Goal: Transaction & Acquisition: Purchase product/service

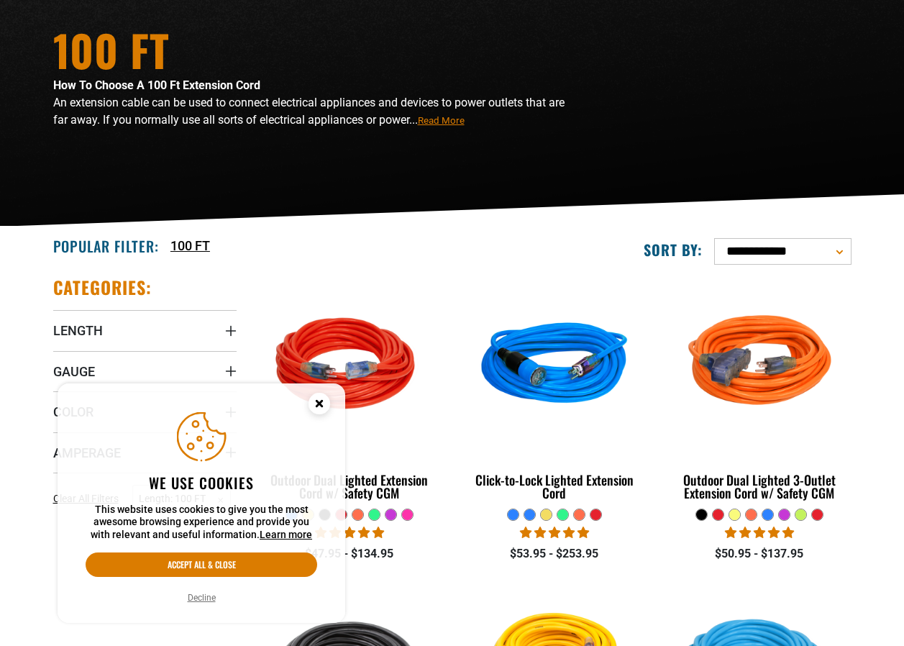
scroll to position [144, 0]
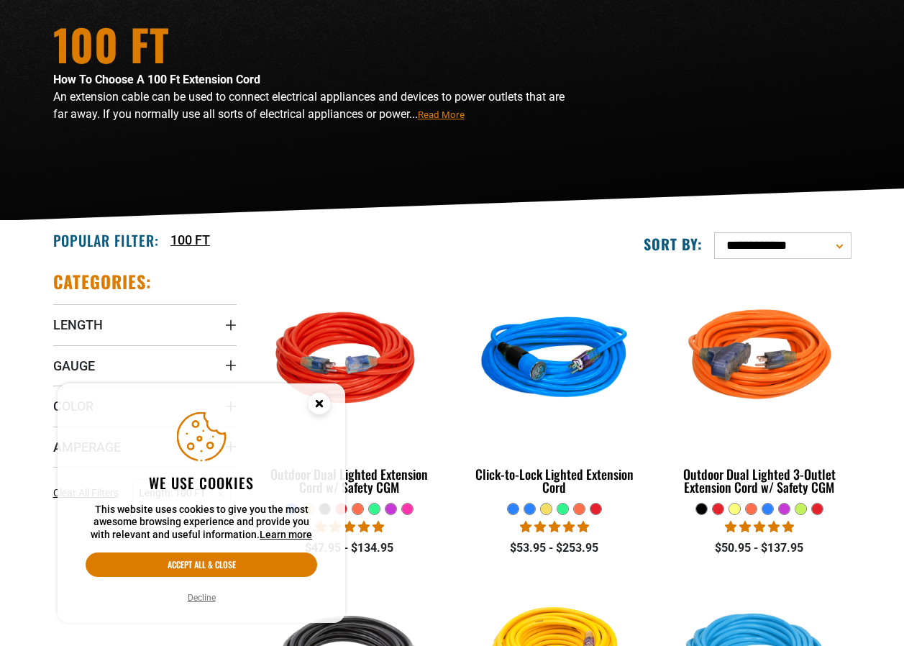
click at [322, 404] on circle "Cookie Consent" at bounding box center [320, 404] width 22 height 22
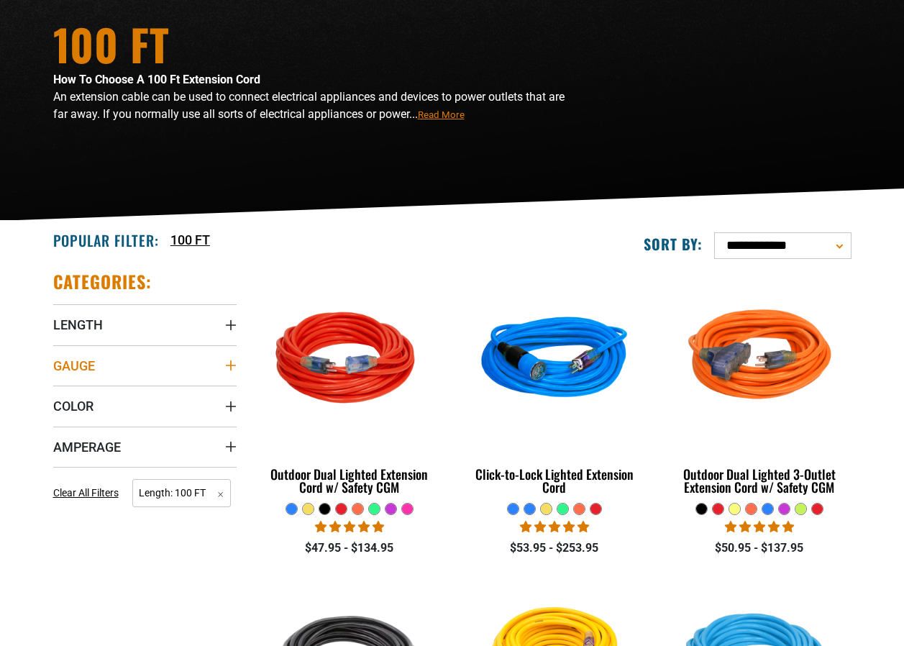
click at [234, 364] on icon "Gauge" at bounding box center [231, 366] width 12 height 12
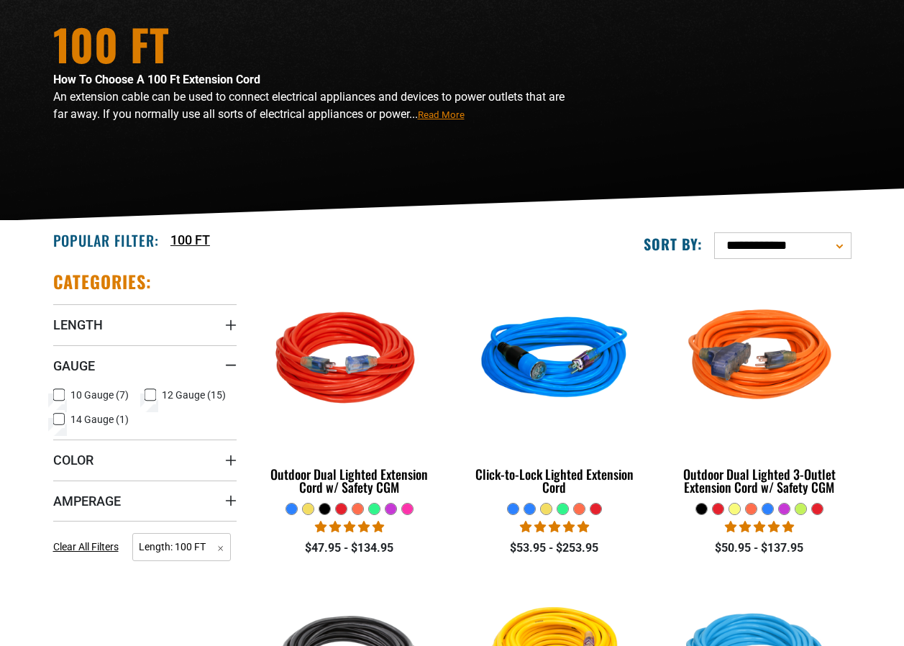
click at [156, 396] on label "12 Gauge (15) 12 Gauge (15 products)" at bounding box center [191, 395] width 92 height 19
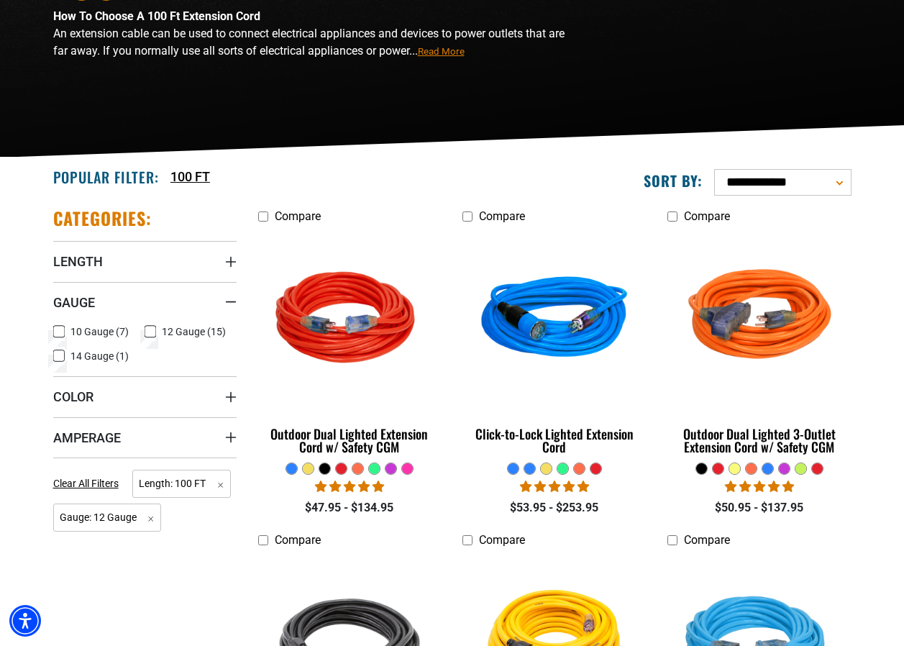
scroll to position [216, 0]
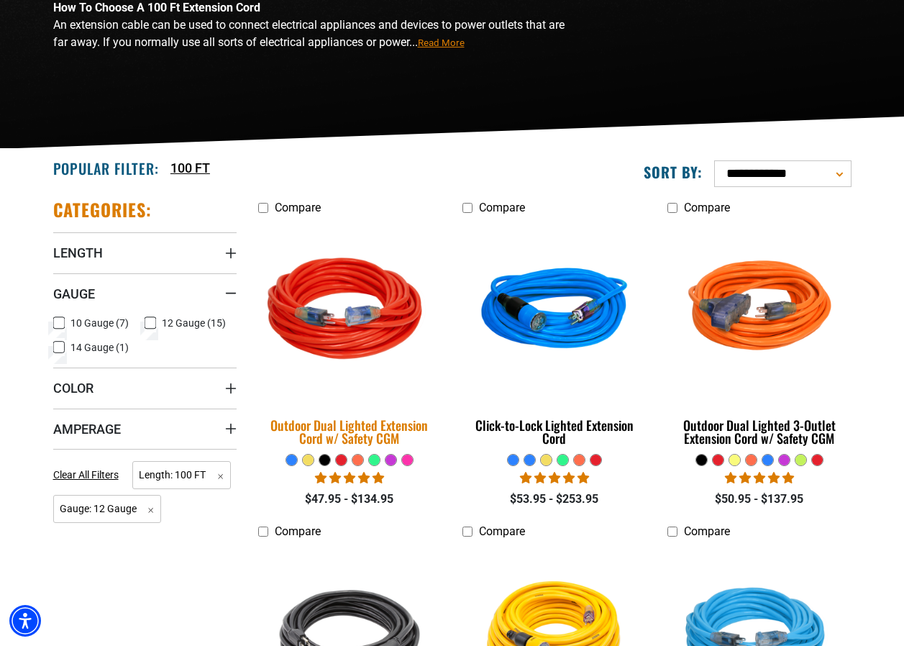
click at [365, 322] on img at bounding box center [349, 311] width 201 height 184
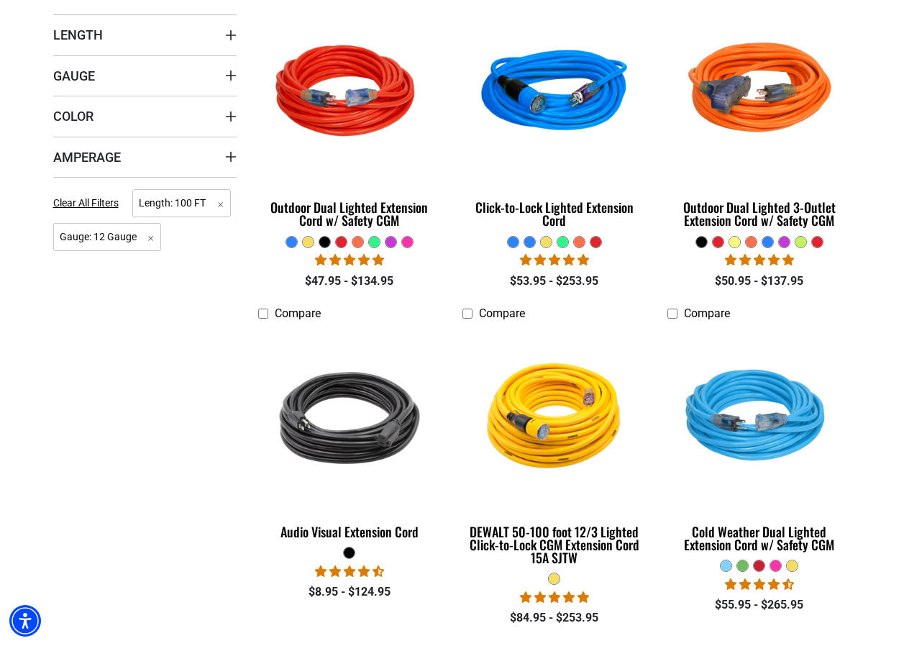
scroll to position [504, 0]
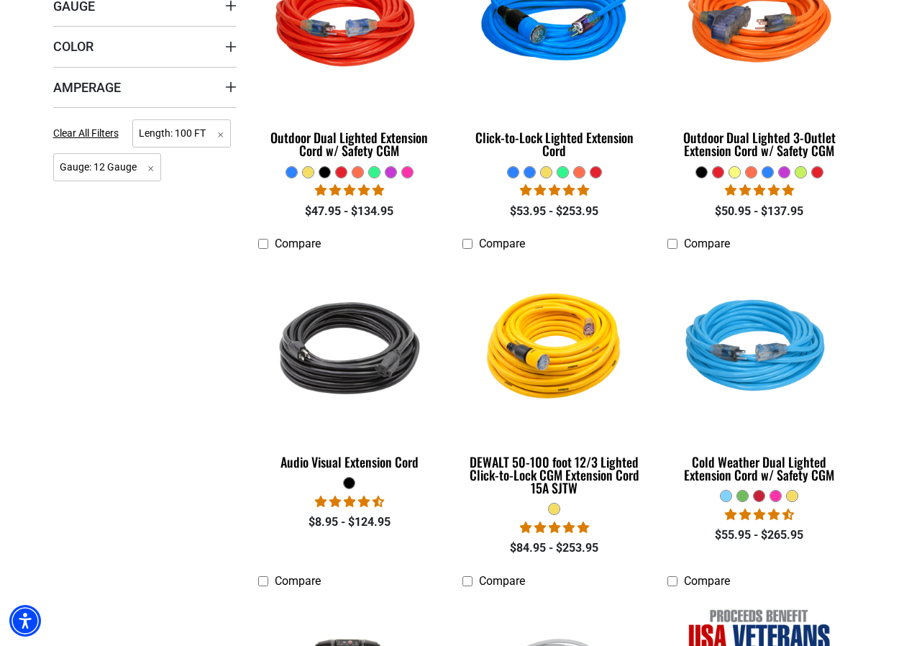
scroll to position [144, 0]
